Goal: Task Accomplishment & Management: Use online tool/utility

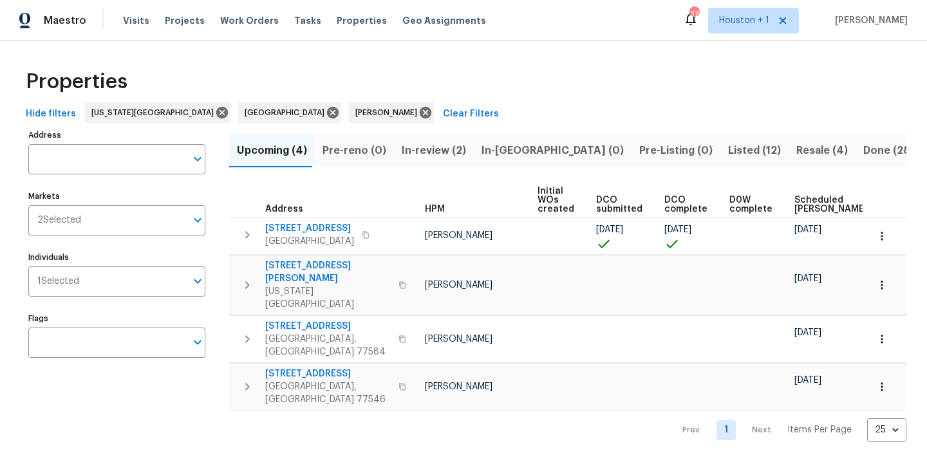
scroll to position [0, 61]
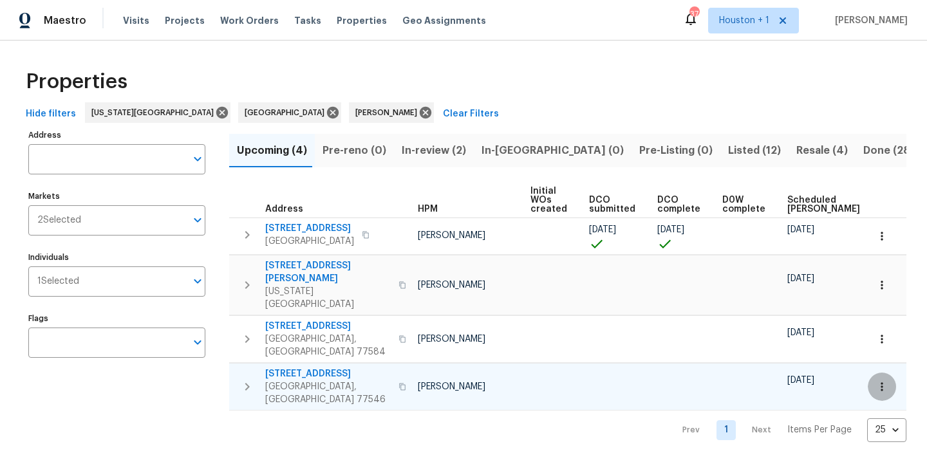
click at [876, 381] on icon "button" at bounding box center [882, 387] width 13 height 13
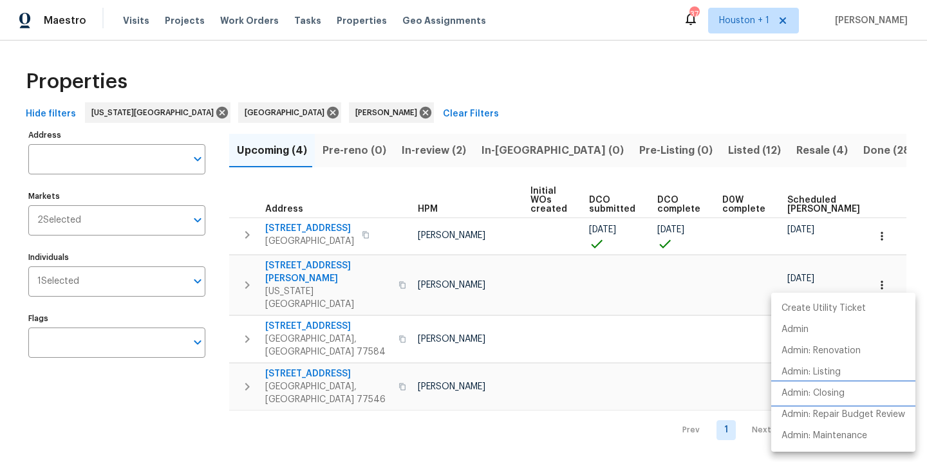
click at [843, 395] on p "Admin: Closing" at bounding box center [813, 394] width 63 height 14
click at [576, 91] on div at bounding box center [463, 231] width 927 height 462
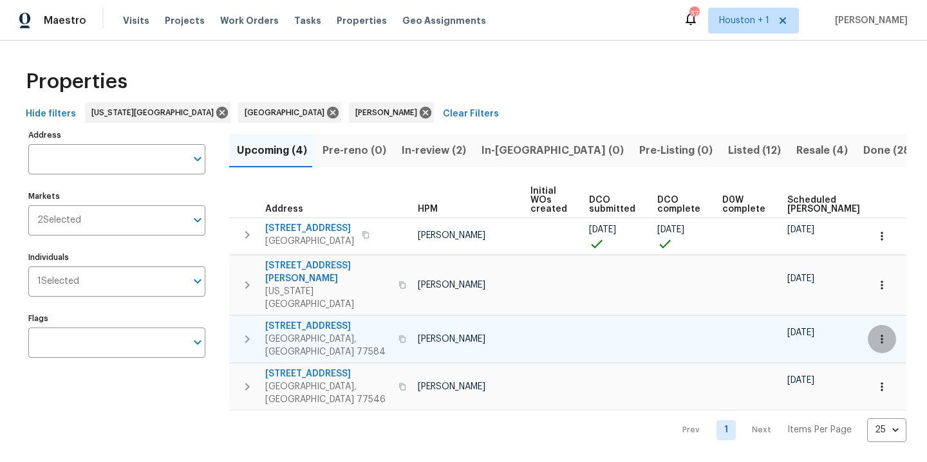
click at [876, 333] on icon "button" at bounding box center [882, 339] width 13 height 13
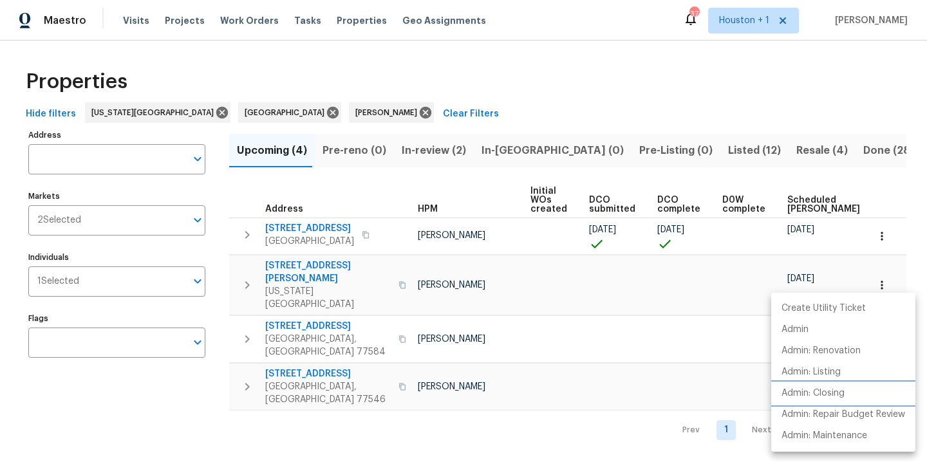
click at [815, 396] on p "Admin: Closing" at bounding box center [813, 394] width 63 height 14
click at [560, 89] on div at bounding box center [463, 231] width 927 height 462
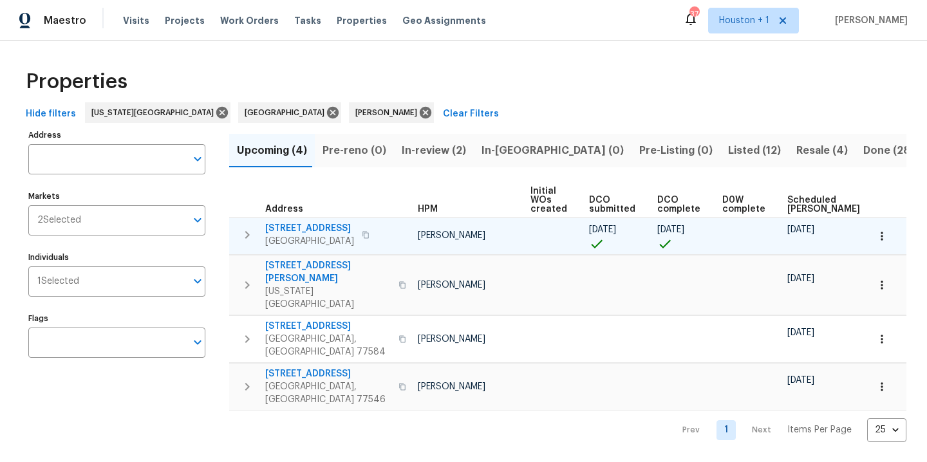
click at [876, 236] on icon "button" at bounding box center [882, 236] width 13 height 13
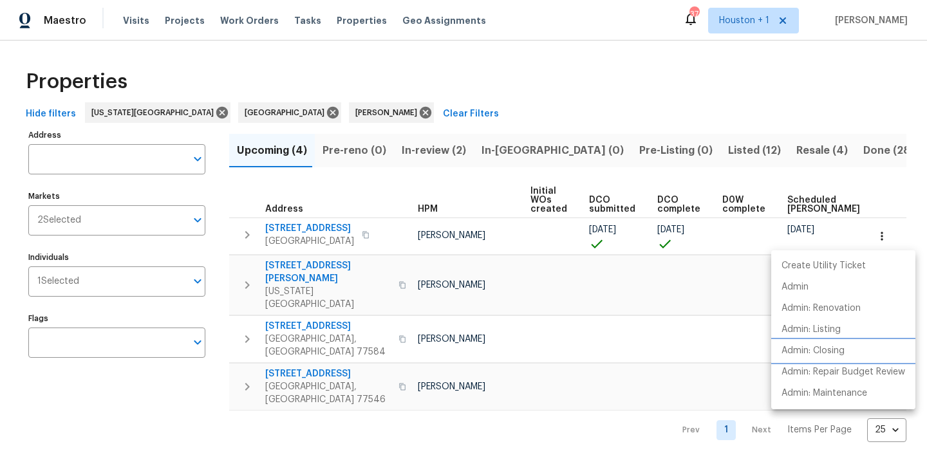
click at [847, 357] on li "Admin: Closing" at bounding box center [843, 351] width 144 height 21
click at [482, 19] on div at bounding box center [463, 231] width 927 height 462
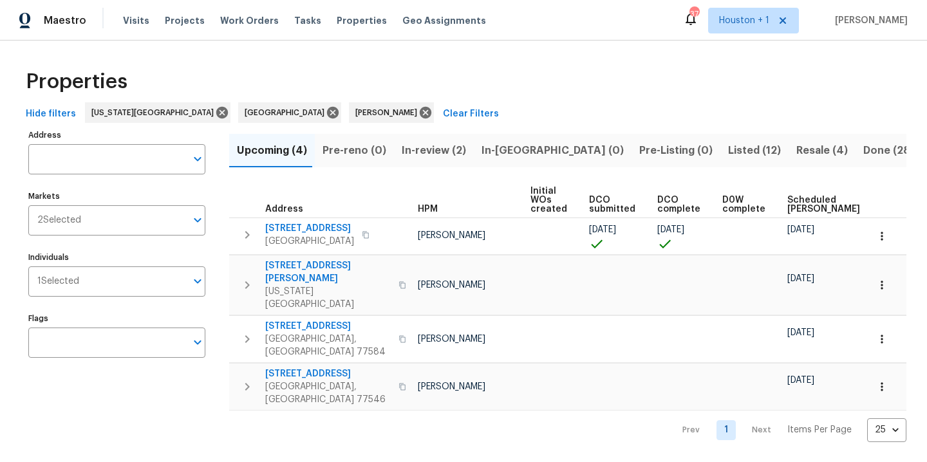
click at [728, 153] on span "Listed (12)" at bounding box center [754, 151] width 53 height 18
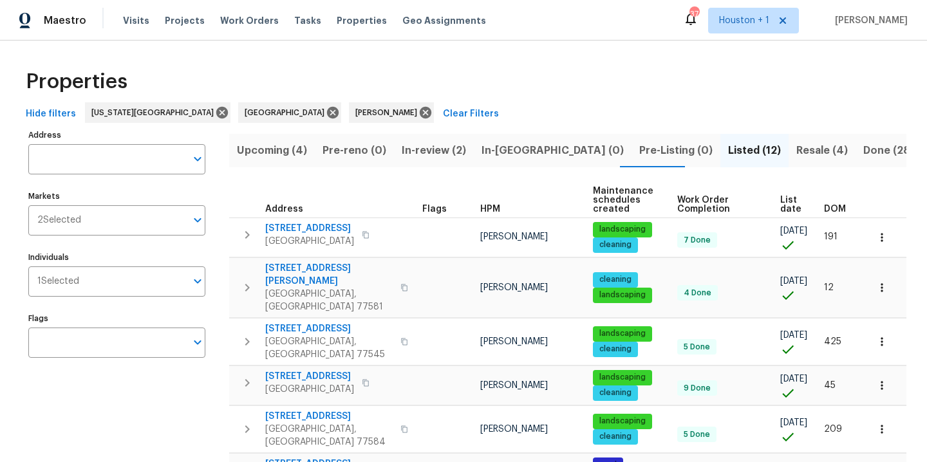
click at [796, 149] on span "Resale (4)" at bounding box center [822, 151] width 52 height 18
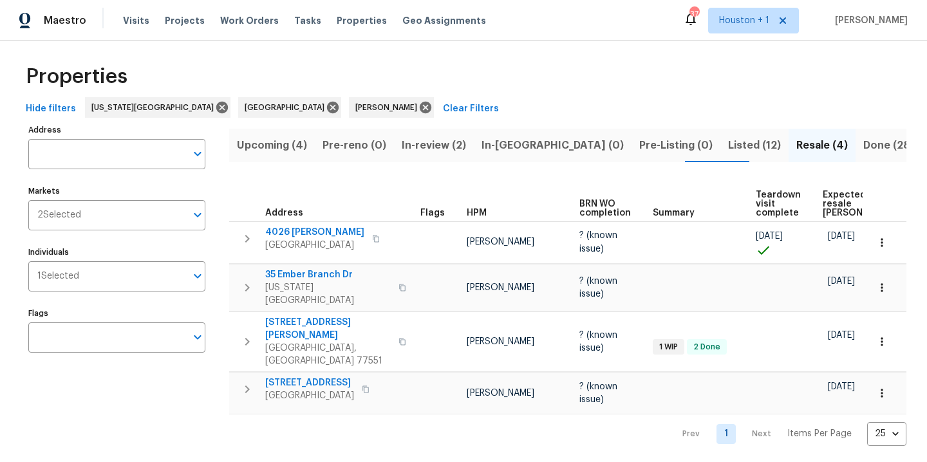
click at [401, 52] on div "Properties Hide filters Kansas City Houston Navid Ranjbar Clear Filters Address…" at bounding box center [463, 250] width 927 height 431
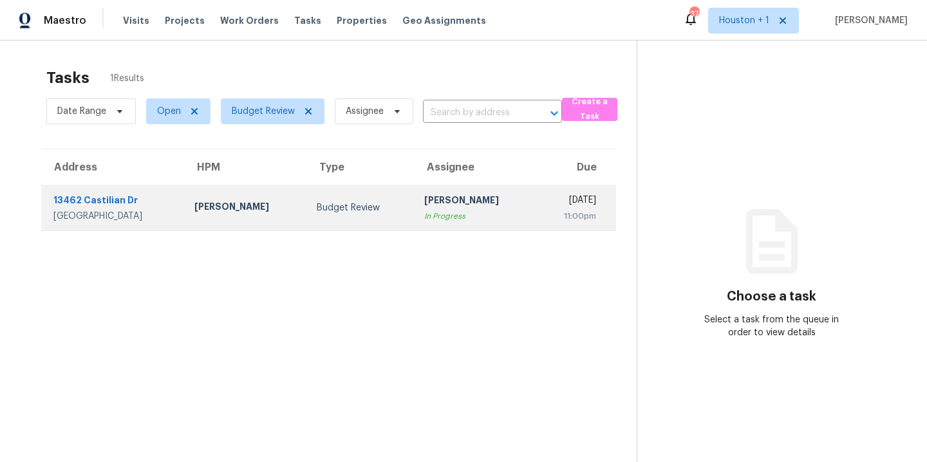
click at [229, 207] on div "[PERSON_NAME]" at bounding box center [245, 208] width 102 height 16
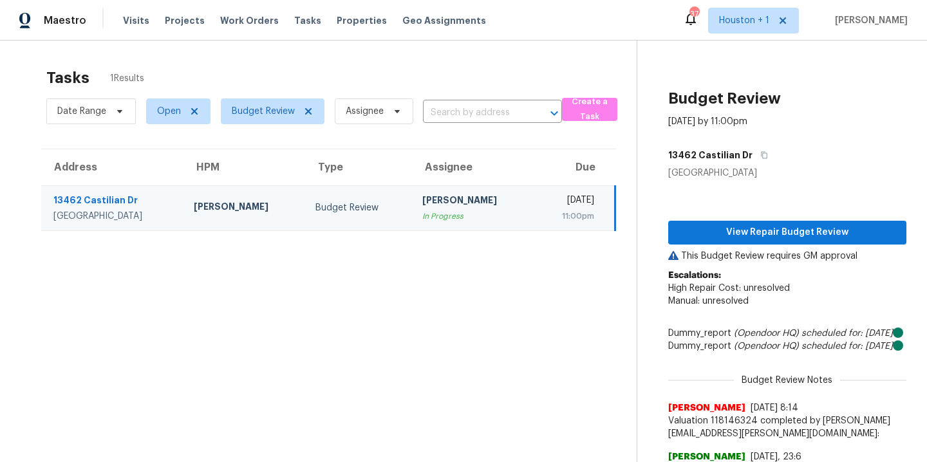
click at [362, 65] on div "Tasks 1 Results" at bounding box center [341, 77] width 590 height 33
